Goal: Transaction & Acquisition: Purchase product/service

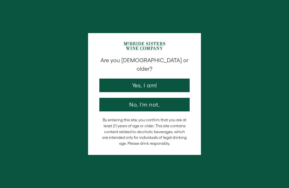
click at [163, 79] on button "Yes, I am!" at bounding box center [144, 86] width 90 height 14
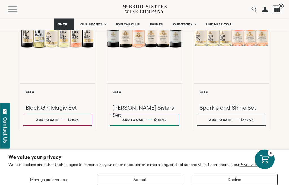
scroll to position [501, 0]
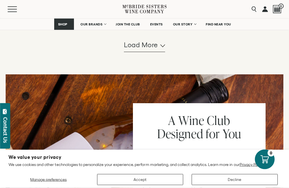
click at [154, 50] on span "Load more" at bounding box center [141, 45] width 34 height 10
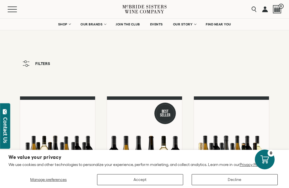
scroll to position [0, 0]
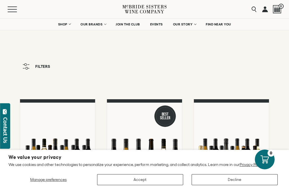
click at [65, 25] on span "SHOP" at bounding box center [63, 24] width 10 height 4
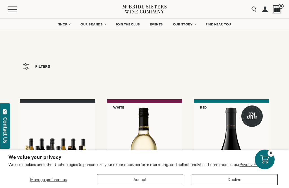
click at [134, 181] on button "Accept" at bounding box center [140, 179] width 86 height 11
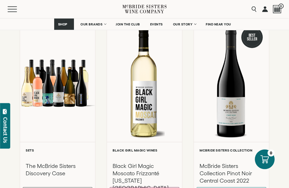
scroll to position [79, 0]
click at [172, 145] on div "**********" at bounding box center [144, 172] width 75 height 60
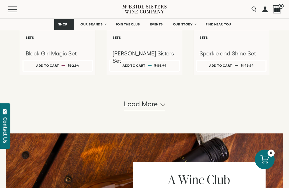
scroll to position [555, 0]
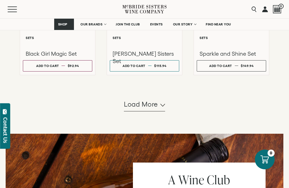
click at [9, 8] on button "Menu" at bounding box center [18, 9] width 20 height 6
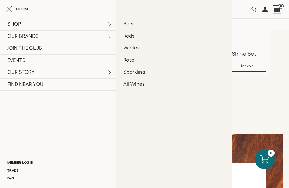
click at [138, 37] on link "Reds" at bounding box center [174, 36] width 116 height 12
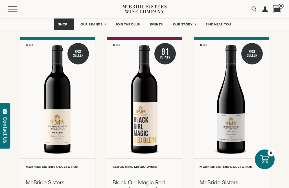
scroll to position [56, 0]
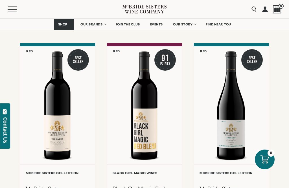
click at [47, 119] on div at bounding box center [57, 105] width 75 height 118
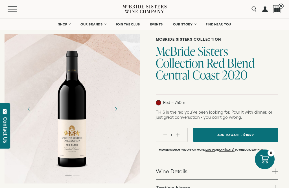
scroll to position [36, 0]
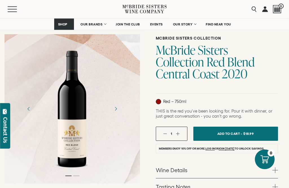
click at [179, 137] on div "1" at bounding box center [172, 134] width 32 height 14
click at [178, 134] on button "button" at bounding box center [178, 134] width 4 height 4
click at [178, 133] on button "button" at bounding box center [178, 134] width 4 height 4
click at [179, 138] on div "3" at bounding box center [172, 134] width 32 height 14
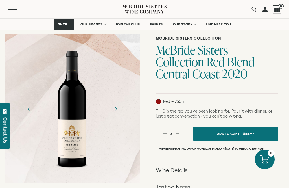
click at [179, 132] on div "3" at bounding box center [172, 134] width 16 height 4
click at [179, 133] on button "button" at bounding box center [178, 134] width 4 height 4
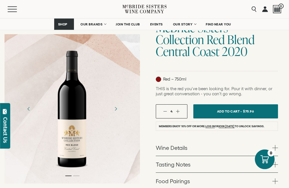
scroll to position [59, 0]
click at [239, 112] on span "Add To Cart -" at bounding box center [229, 111] width 25 height 8
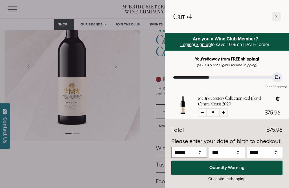
click at [197, 158] on select "***** *** *** *** *** *** *** *** *** *** *** *** ***" at bounding box center [189, 152] width 36 height 11
select select "*"
click at [229, 158] on select "*** * * * * * * * * * ** ** ** ** ** ** ** ** ** ** ** ** ** ** ** ** ** ** ** …" at bounding box center [227, 152] width 36 height 11
select select "**"
click at [272, 158] on select "**** **** **** **** **** **** **** **** **** **** **** **** **** **** **** ****…" at bounding box center [265, 152] width 36 height 11
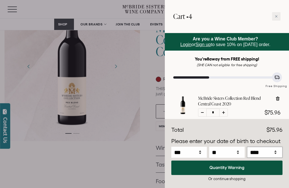
select select "****"
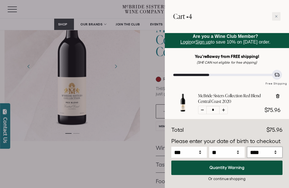
scroll to position [2, 0]
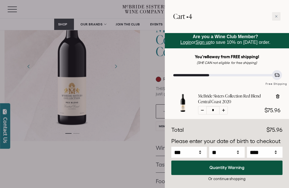
click at [226, 181] on div "Or continue shopping" at bounding box center [226, 178] width 111 height 5
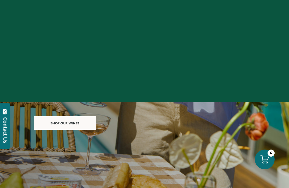
select select "****"
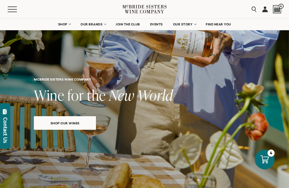
click at [51, 123] on span "Shop our wines" at bounding box center [65, 122] width 49 height 11
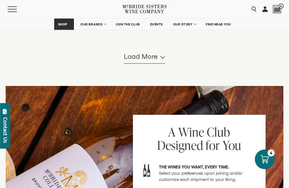
scroll to position [720, 0]
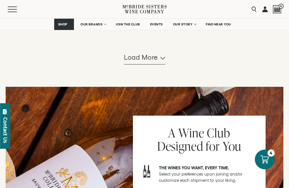
click at [138, 62] on span "Load more" at bounding box center [141, 58] width 34 height 10
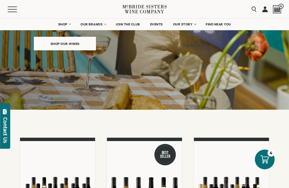
scroll to position [0, 0]
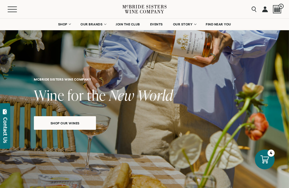
click at [58, 23] on span "SHOP" at bounding box center [63, 24] width 10 height 4
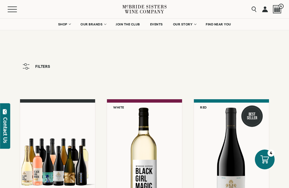
select select "****"
click at [87, 23] on span "OUR BRANDS" at bounding box center [91, 24] width 22 height 4
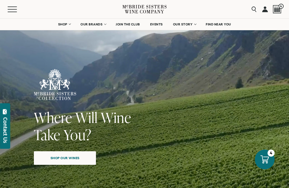
click at [54, 157] on span "Shop our wines" at bounding box center [65, 157] width 49 height 11
select select "****"
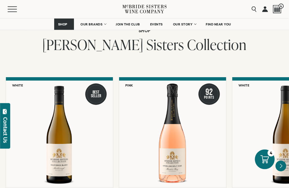
scroll to position [439, 0]
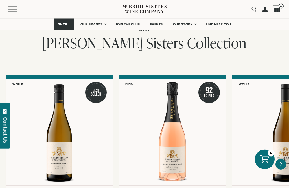
click at [281, 159] on icon "Next" at bounding box center [281, 164] width 11 height 11
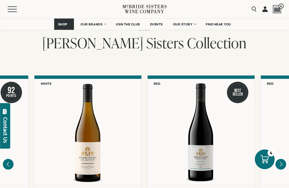
scroll to position [440, 0]
click at [284, 159] on icon "Next" at bounding box center [281, 164] width 11 height 11
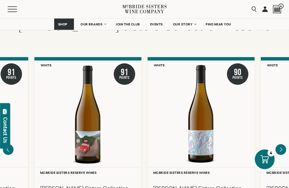
click at [282, 144] on icon "Next" at bounding box center [281, 149] width 11 height 11
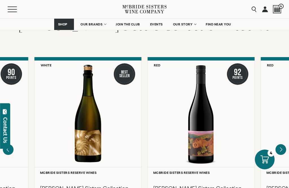
click at [282, 147] on icon "Next" at bounding box center [281, 149] width 2 height 4
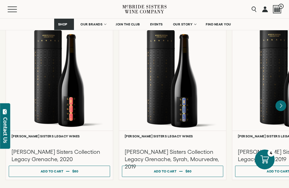
scroll to position [1486, 0]
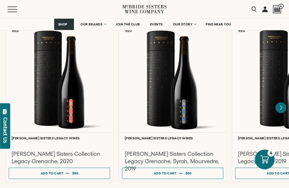
click at [285, 102] on icon "Next" at bounding box center [281, 107] width 11 height 11
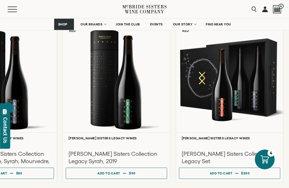
click at [6, 102] on icon "Previous" at bounding box center [8, 107] width 11 height 11
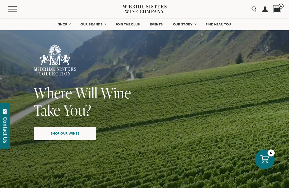
scroll to position [0, 0]
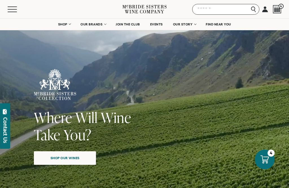
click at [257, 7] on input "Search" at bounding box center [225, 9] width 67 height 11
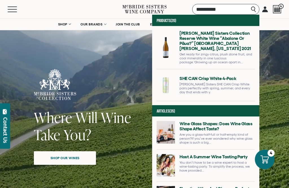
click at [255, 8] on input "**********" at bounding box center [225, 9] width 67 height 11
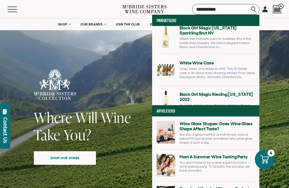
scroll to position [205, 0]
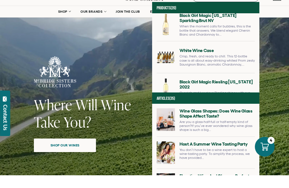
type input "**********"
click at [163, 90] on link at bounding box center [206, 103] width 98 height 27
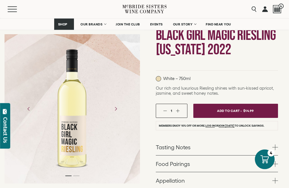
scroll to position [55, 0]
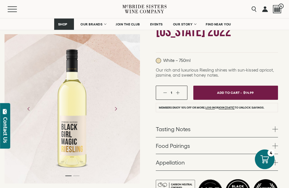
click at [177, 93] on button "button" at bounding box center [178, 93] width 4 height 4
click at [163, 93] on div "2" at bounding box center [172, 93] width 32 height 14
click at [165, 94] on button "button" at bounding box center [166, 93] width 4 height 4
click at [165, 92] on button "button" at bounding box center [166, 93] width 4 height 4
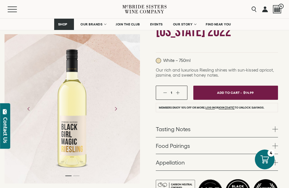
click at [179, 93] on button "button" at bounding box center [178, 93] width 4 height 4
click at [235, 90] on span "Add To Cart -" at bounding box center [229, 92] width 25 height 8
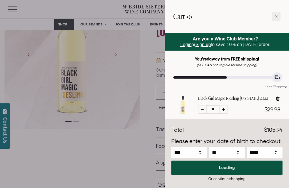
select select "****"
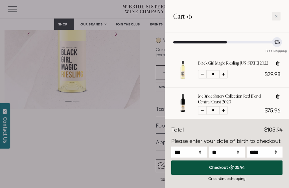
scroll to position [91, 0]
click at [210, 175] on button "Checkout • $105.94" at bounding box center [226, 167] width 111 height 14
